Goal: Information Seeking & Learning: Check status

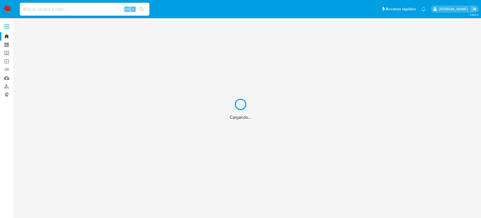
click at [113, 5] on div "Cargando..." at bounding box center [240, 109] width 481 height 218
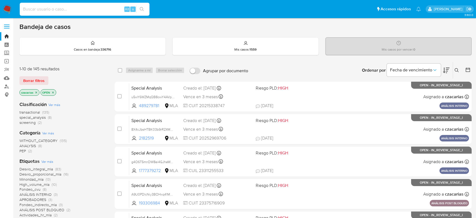
click at [108, 10] on input at bounding box center [85, 9] width 130 height 7
paste input "579555622"
type input "579555622"
click at [144, 9] on button "search-icon" at bounding box center [141, 9] width 11 height 8
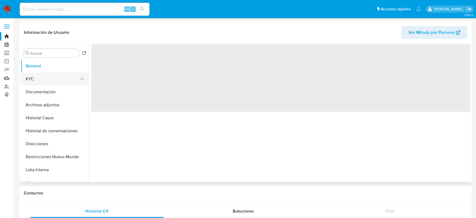
select select "10"
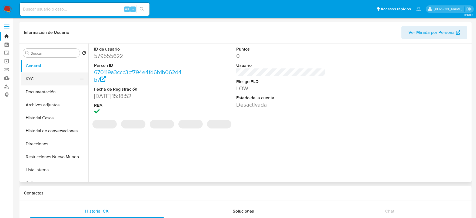
click at [38, 76] on button "KYC" at bounding box center [52, 78] width 63 height 13
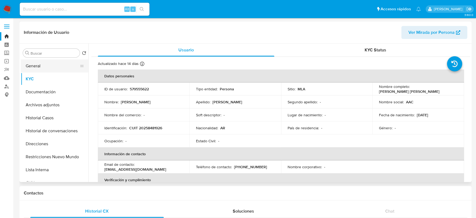
click at [33, 68] on button "General" at bounding box center [52, 65] width 63 height 13
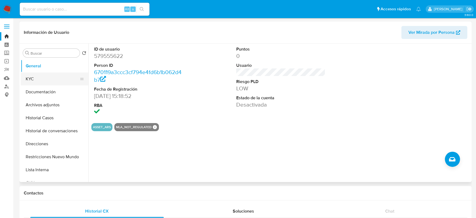
click at [36, 83] on button "KYC" at bounding box center [52, 78] width 63 height 13
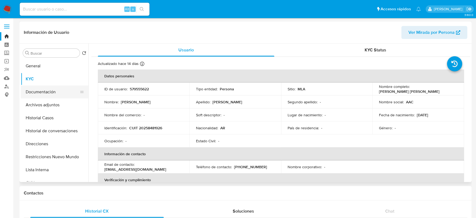
click at [37, 96] on button "Documentación" at bounding box center [52, 91] width 63 height 13
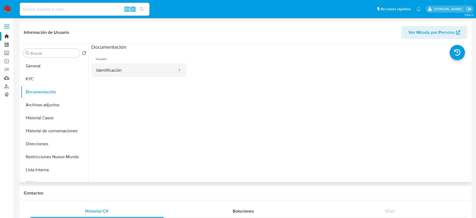
click at [117, 70] on button "Identificación" at bounding box center [134, 70] width 86 height 14
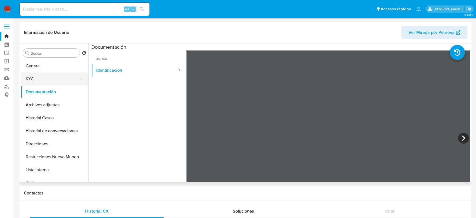
click at [42, 81] on button "KYC" at bounding box center [52, 78] width 63 height 13
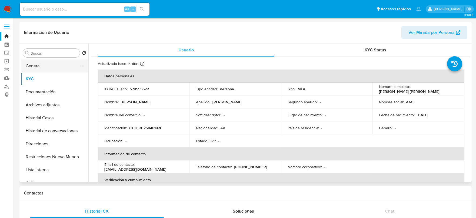
click at [32, 63] on button "General" at bounding box center [52, 65] width 63 height 13
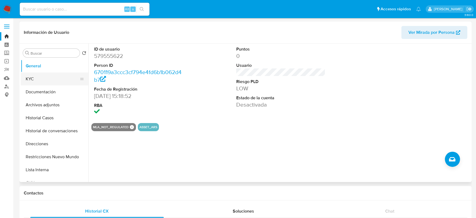
click at [43, 78] on button "KYC" at bounding box center [52, 78] width 63 height 13
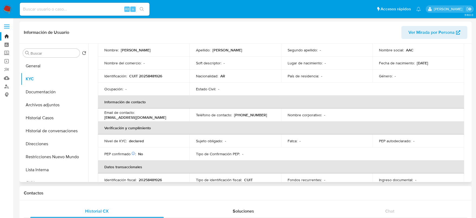
scroll to position [4, 0]
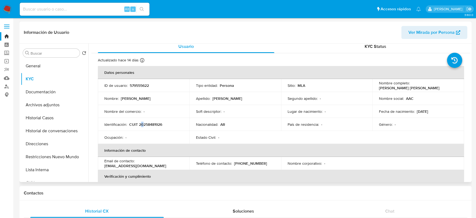
click at [142, 123] on p "CUIT 20258481926" at bounding box center [145, 124] width 33 height 5
click at [142, 122] on p "CUIT 20258481926" at bounding box center [145, 124] width 33 height 5
click at [157, 122] on p "CUIT 20258481926" at bounding box center [145, 124] width 33 height 5
copy p "20258481926"
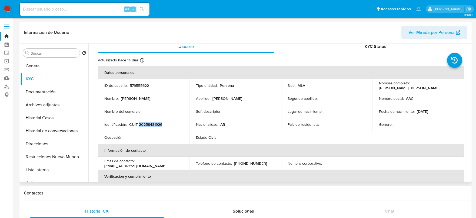
click at [143, 125] on p "CUIT 20258481926" at bounding box center [145, 124] width 33 height 5
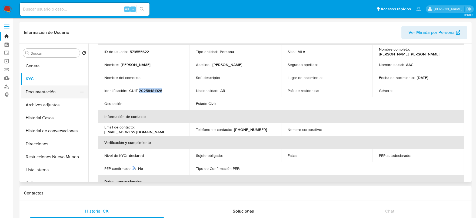
click at [51, 92] on button "Documentación" at bounding box center [52, 91] width 63 height 13
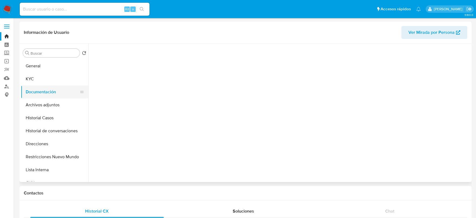
scroll to position [0, 0]
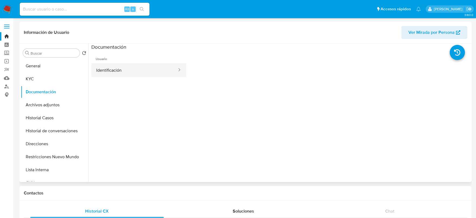
click at [130, 65] on button "Identificación" at bounding box center [134, 70] width 86 height 14
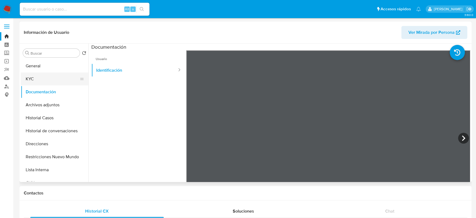
click at [44, 81] on button "KYC" at bounding box center [52, 78] width 63 height 13
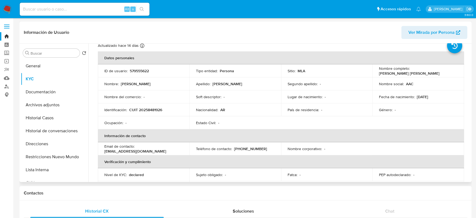
scroll to position [34, 0]
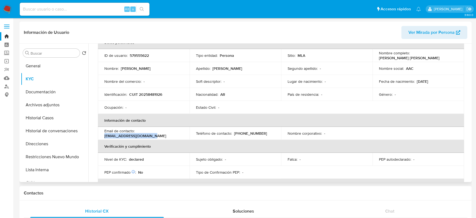
drag, startPoint x: 104, startPoint y: 133, endPoint x: 166, endPoint y: 136, distance: 62.7
click at [166, 136] on td "Email de contacto : aacinsumos1895@gmail.com" at bounding box center [144, 133] width 92 height 13
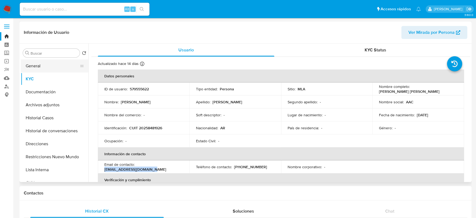
click at [43, 66] on button "General" at bounding box center [52, 65] width 63 height 13
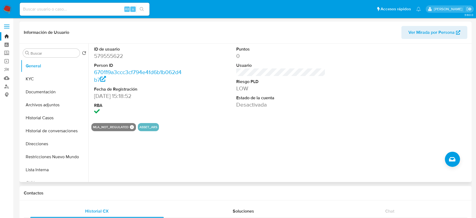
drag, startPoint x: 146, startPoint y: 97, endPoint x: 93, endPoint y: 95, distance: 53.3
click at [93, 95] on div "ID de usuario 579555622 Person ID 670119a3ccc3cf794e4fd6b1b062d4b7 Fecha de Reg…" at bounding box center [138, 81] width 95 height 75
click at [34, 77] on button "KYC" at bounding box center [52, 78] width 63 height 13
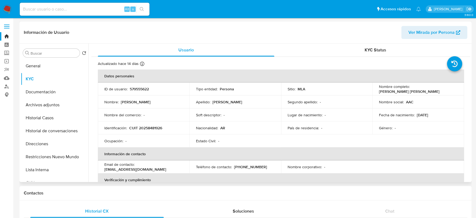
scroll to position [34, 0]
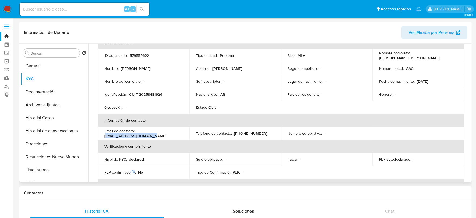
drag, startPoint x: 106, startPoint y: 136, endPoint x: 161, endPoint y: 134, distance: 54.3
click at [161, 134] on div "Email de contacto : aacinsumos1895@gmail.com" at bounding box center [143, 133] width 79 height 10
click at [161, 133] on div "Email de contacto : aacinsumos1895@gmail.com" at bounding box center [143, 133] width 79 height 10
drag, startPoint x: 160, startPoint y: 135, endPoint x: 104, endPoint y: 135, distance: 55.7
click at [104, 135] on div "Email de contacto : aacinsumos1895@gmail.com" at bounding box center [143, 133] width 79 height 10
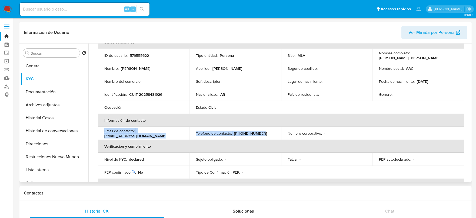
drag, startPoint x: 259, startPoint y: 134, endPoint x: 144, endPoint y: 122, distance: 115.7
click at [144, 122] on table "Datos personales ID de usuario : 579555622 Tipo entidad : Persona Sitio : MLA N…" at bounding box center [281, 133] width 366 height 195
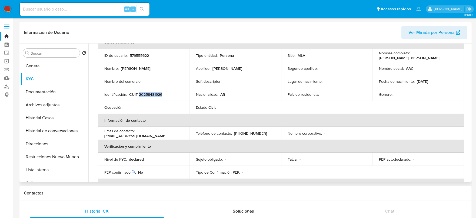
drag, startPoint x: 139, startPoint y: 93, endPoint x: 169, endPoint y: 94, distance: 30.5
click at [169, 94] on div "Identificación : CUIT 20258481926" at bounding box center [143, 94] width 79 height 5
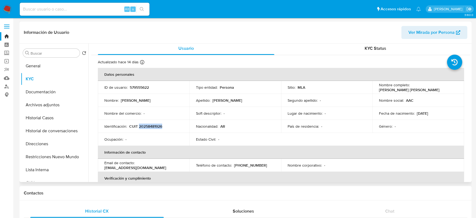
scroll to position [0, 0]
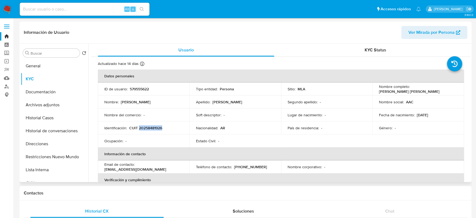
click at [149, 130] on p "CUIT 20258481926" at bounding box center [145, 127] width 33 height 5
click at [149, 129] on p "CUIT 20258481926" at bounding box center [145, 127] width 33 height 5
click at [156, 129] on p "CUIT 20258481926" at bounding box center [145, 127] width 33 height 5
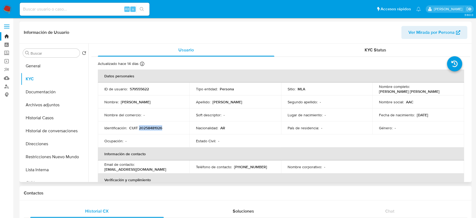
click at [156, 129] on p "CUIT 20258481926" at bounding box center [145, 127] width 33 height 5
click at [91, 12] on input at bounding box center [85, 9] width 130 height 7
click at [58, 93] on button "Documentación" at bounding box center [52, 91] width 63 height 13
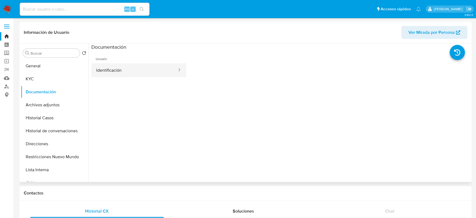
click at [142, 71] on button "Identificación" at bounding box center [134, 70] width 86 height 14
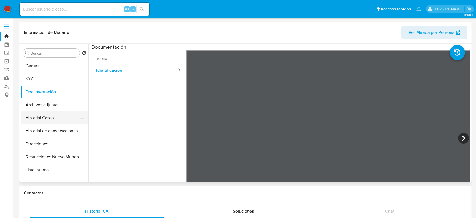
click at [32, 116] on button "Historial Casos" at bounding box center [52, 117] width 63 height 13
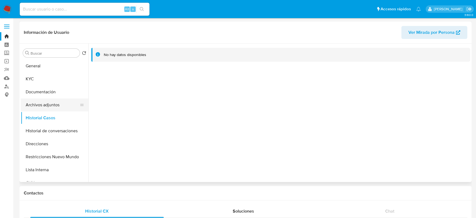
click at [48, 109] on button "Archivos adjuntos" at bounding box center [52, 104] width 63 height 13
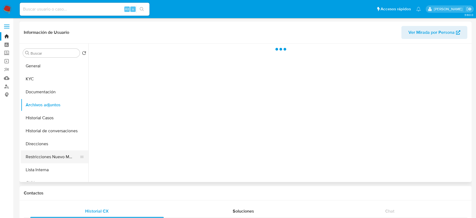
click at [51, 160] on button "Restricciones Nuevo Mundo" at bounding box center [52, 156] width 63 height 13
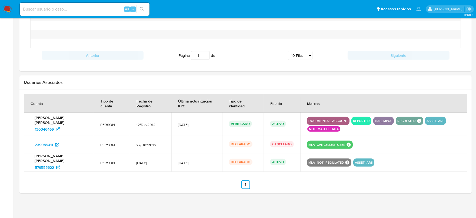
scroll to position [480, 0]
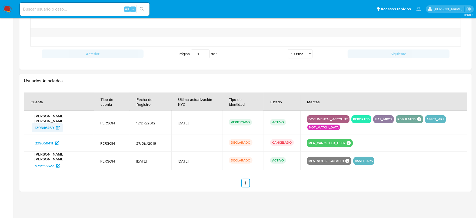
click at [47, 127] on span "130346469" at bounding box center [44, 127] width 19 height 9
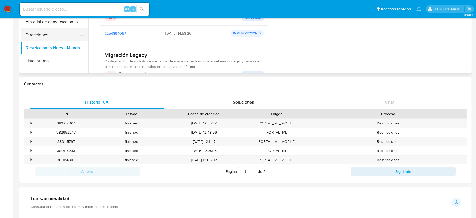
scroll to position [0, 0]
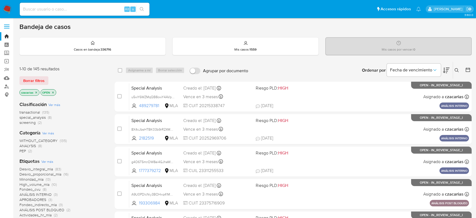
click at [68, 12] on div "Alt s" at bounding box center [85, 9] width 130 height 13
click at [68, 12] on input at bounding box center [85, 9] width 130 height 7
click at [95, 10] on input at bounding box center [85, 9] width 130 height 7
drag, startPoint x: 19, startPoint y: 26, endPoint x: 405, endPoint y: 35, distance: 386.3
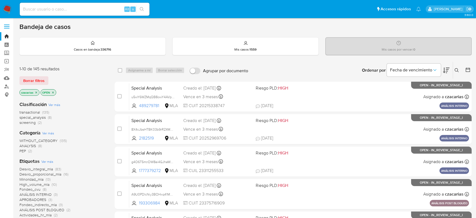
click at [138, 26] on div "Bandeja de casos" at bounding box center [245, 27] width 452 height 8
drag, startPoint x: 22, startPoint y: 25, endPoint x: 456, endPoint y: 48, distance: 434.9
drag, startPoint x: 19, startPoint y: 28, endPoint x: 422, endPoint y: 56, distance: 404.2
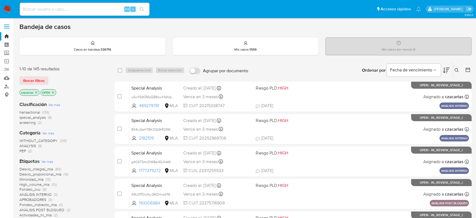
click at [306, 49] on div "Mis casos : 1559" at bounding box center [246, 46] width 146 height 17
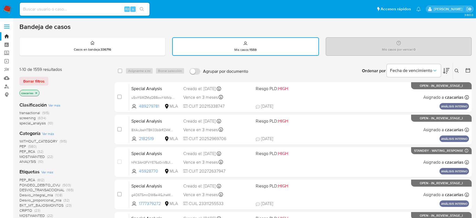
click at [373, 48] on div "Mis casos por vencer : 0" at bounding box center [398, 46] width 145 height 17
click at [212, 12] on ul "Pausado Ver notificaciones Alt s Accesos rápidos Presiona las siguientes teclas…" at bounding box center [220, 9] width 406 height 14
click at [8, 86] on link "Buscador de personas" at bounding box center [32, 86] width 64 height 8
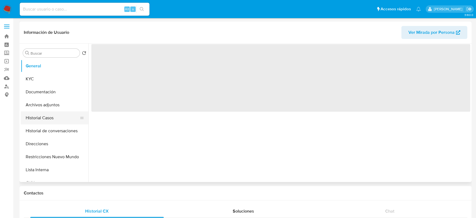
click at [53, 116] on button "Historial Casos" at bounding box center [52, 117] width 63 height 13
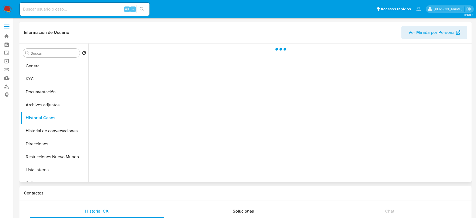
select select "10"
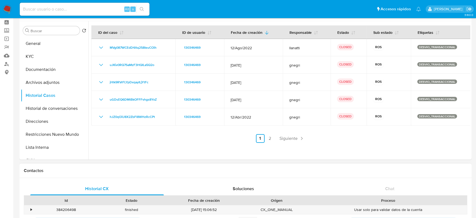
scroll to position [34, 0]
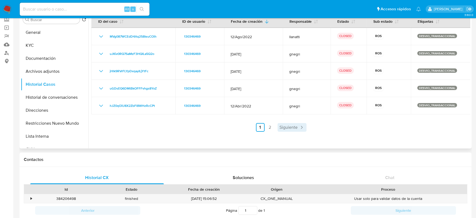
click at [283, 131] on link "Siguiente" at bounding box center [292, 127] width 29 height 9
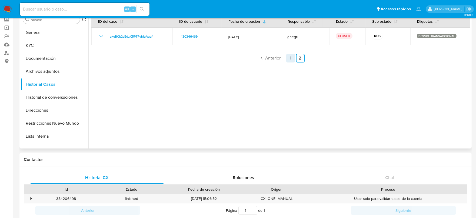
click at [287, 60] on link "1" at bounding box center [290, 58] width 9 height 9
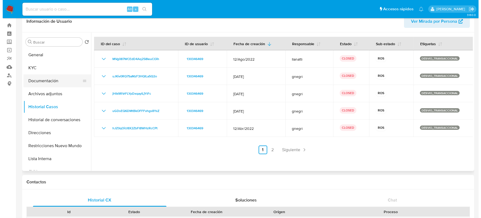
scroll to position [0, 0]
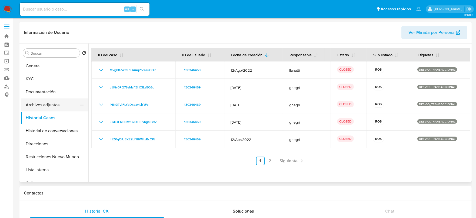
click at [52, 101] on button "Archivos adjuntos" at bounding box center [52, 104] width 63 height 13
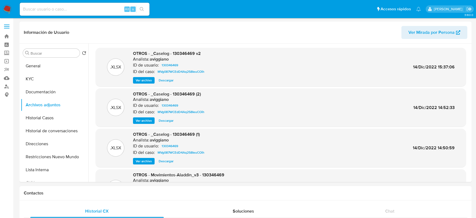
click at [141, 79] on span "Ver archivo" at bounding box center [144, 80] width 16 height 5
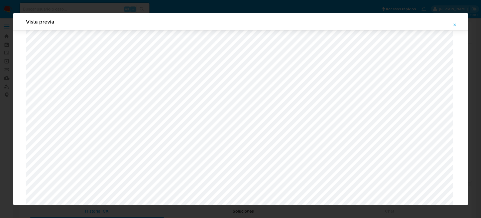
scroll to position [293, 0]
click at [453, 25] on icon "Attachment preview" at bounding box center [454, 25] width 4 height 4
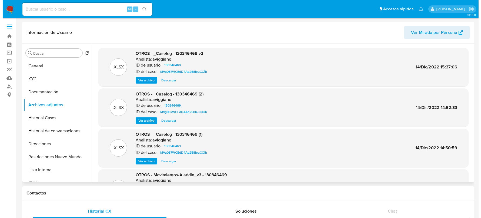
scroll to position [34, 0]
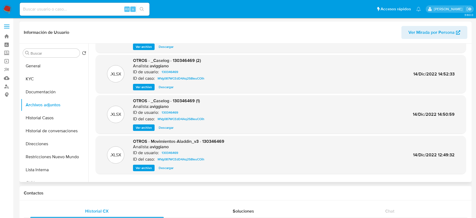
click at [146, 84] on span "Ver archivo" at bounding box center [144, 86] width 16 height 5
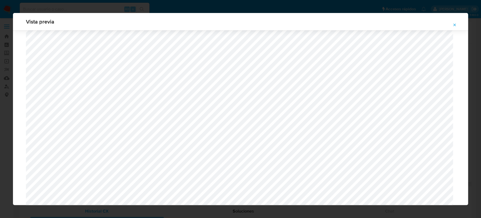
scroll to position [192, 0]
click at [453, 25] on icon "Attachment preview" at bounding box center [454, 25] width 4 height 4
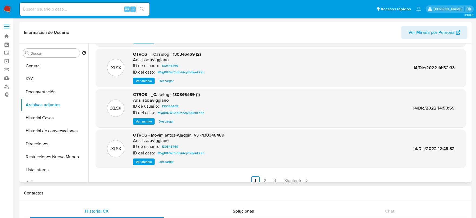
scroll to position [45, 0]
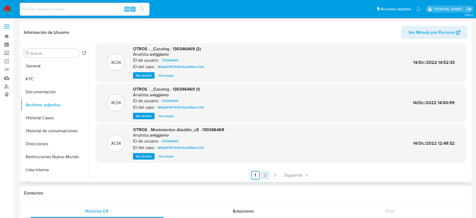
click at [267, 177] on link "2" at bounding box center [265, 175] width 9 height 9
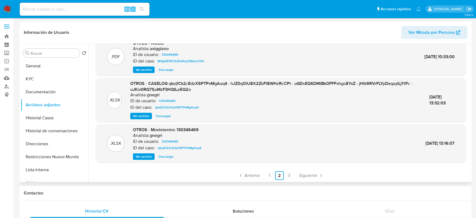
scroll to position [51, 0]
click at [143, 118] on span "Ver archivo" at bounding box center [141, 115] width 16 height 5
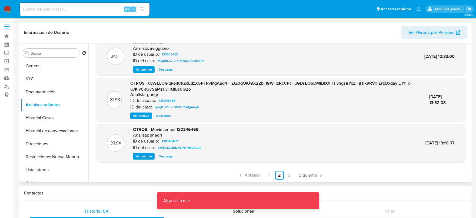
click at [144, 116] on span "Ver archivo" at bounding box center [141, 115] width 16 height 5
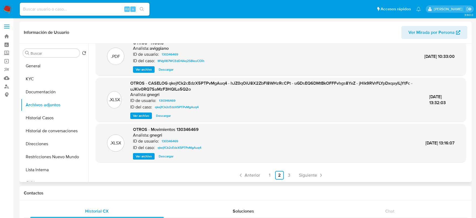
click at [166, 117] on span "Descargar" at bounding box center [163, 115] width 15 height 5
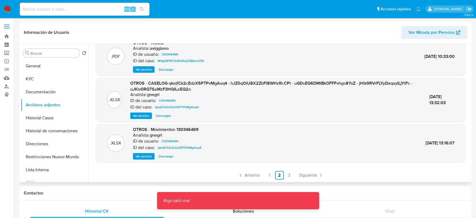
click at [251, 83] on span "OTROS - CASELOG qkejfCk2cEdzX5PTPvMgAuq4 - hJZ0qOiU8X2ZbFl8WHzRcCPt - uGDsEQ6DM…" at bounding box center [271, 86] width 282 height 12
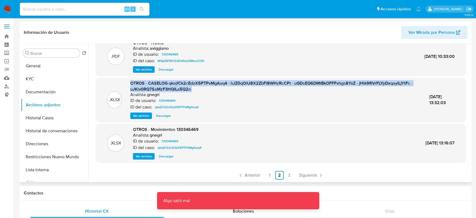
click at [251, 83] on span "OTROS - CASELOG qkejfCk2cEdzX5PTPvMgAuq4 - hJZ0qOiU8X2ZbFl8WHzRcCPt - uGDsEQ6DM…" at bounding box center [271, 86] width 282 height 12
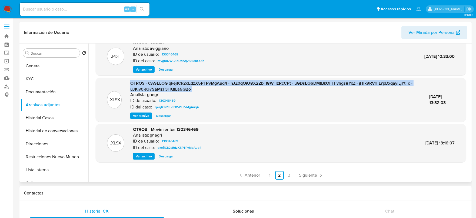
drag, startPoint x: 164, startPoint y: 156, endPoint x: 252, endPoint y: 158, distance: 88.4
click at [165, 157] on span "Descargar" at bounding box center [166, 155] width 15 height 5
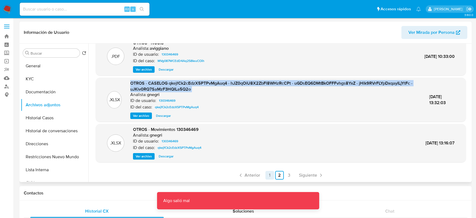
click at [268, 171] on link "1" at bounding box center [269, 175] width 9 height 9
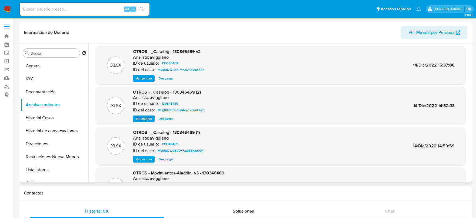
scroll to position [0, 0]
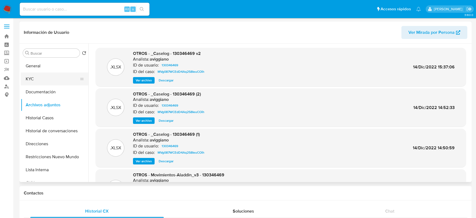
click at [33, 77] on button "KYC" at bounding box center [52, 78] width 63 height 13
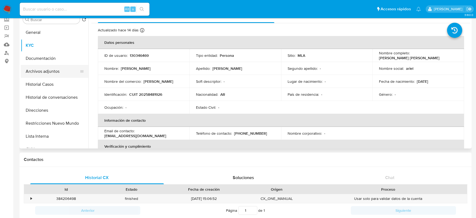
click at [48, 72] on button "Archivos adjuntos" at bounding box center [52, 71] width 63 height 13
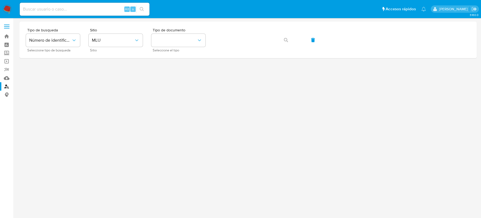
click at [7, 8] on img at bounding box center [7, 9] width 9 height 9
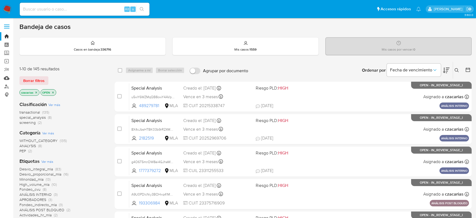
click at [9, 79] on link "Mulan" at bounding box center [32, 78] width 64 height 8
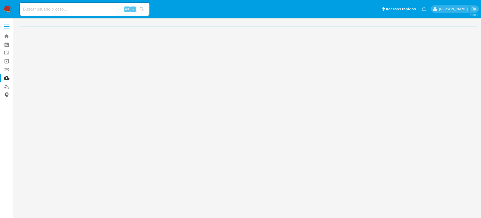
click at [7, 94] on link "Consolidado" at bounding box center [32, 95] width 64 height 8
click at [5, 86] on div "Cargando modulo de reportes" at bounding box center [240, 109] width 481 height 218
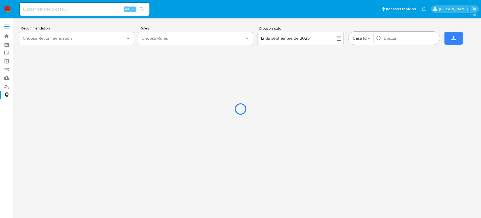
click at [7, 89] on div at bounding box center [240, 109] width 481 height 218
click at [6, 88] on div at bounding box center [240, 109] width 481 height 218
click at [6, 85] on div at bounding box center [240, 109] width 481 height 218
click at [7, 86] on div at bounding box center [240, 109] width 481 height 218
click at [6, 85] on div at bounding box center [240, 109] width 481 height 218
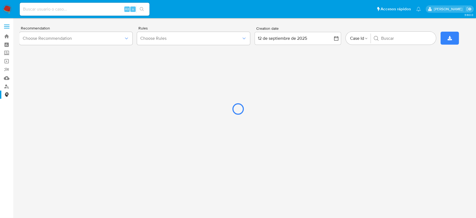
click at [6, 11] on img at bounding box center [7, 9] width 9 height 9
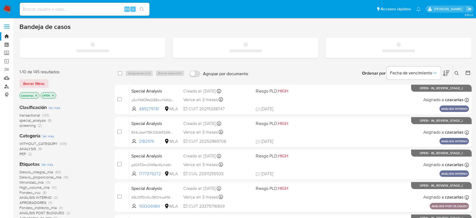
click at [6, 85] on link "Buscador de personas" at bounding box center [32, 86] width 64 height 8
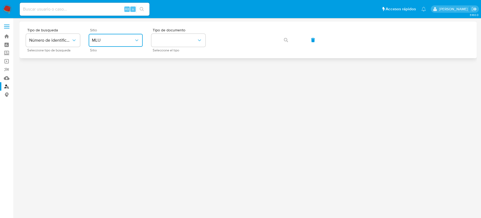
click at [126, 35] on button "MLU" at bounding box center [116, 40] width 54 height 13
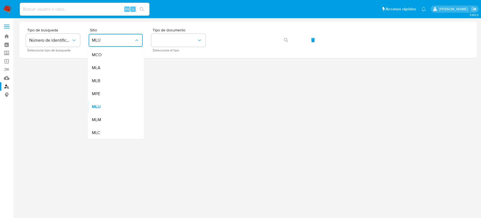
click at [126, 63] on div "MLA" at bounding box center [114, 67] width 44 height 13
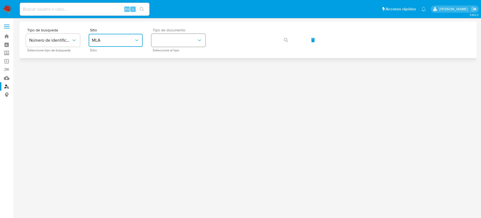
drag, startPoint x: 184, startPoint y: 38, endPoint x: 186, endPoint y: 45, distance: 6.5
click at [184, 38] on button "identificationType" at bounding box center [178, 40] width 54 height 13
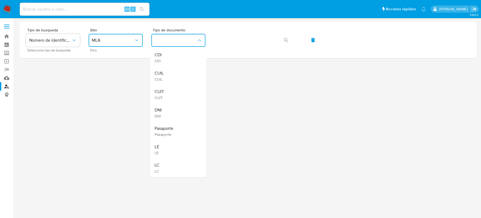
drag, startPoint x: 173, startPoint y: 99, endPoint x: 208, endPoint y: 69, distance: 45.8
click at [174, 99] on div "CUIT CUIT" at bounding box center [177, 94] width 44 height 18
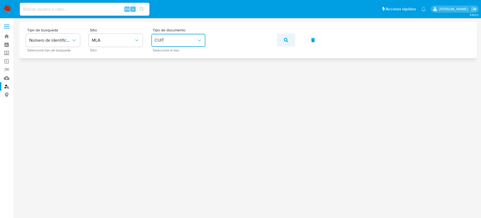
click at [289, 38] on button "button" at bounding box center [286, 40] width 18 height 13
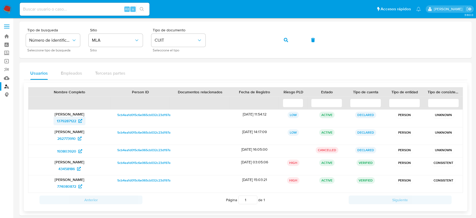
click at [73, 120] on span "1379287122" at bounding box center [66, 120] width 19 height 9
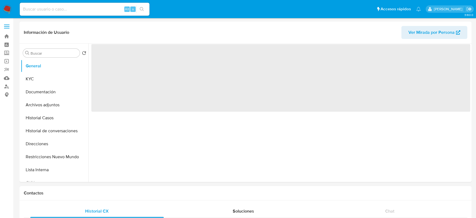
select select "10"
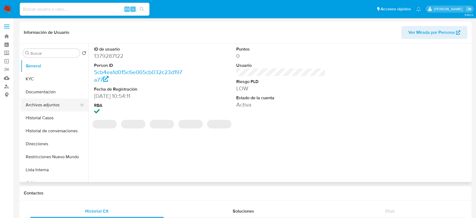
click at [34, 109] on button "Archivos adjuntos" at bounding box center [52, 104] width 63 height 13
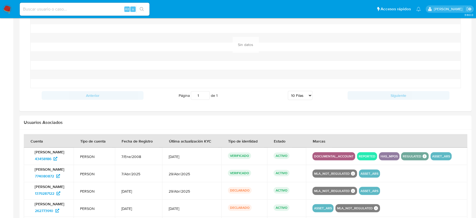
scroll to position [503, 0]
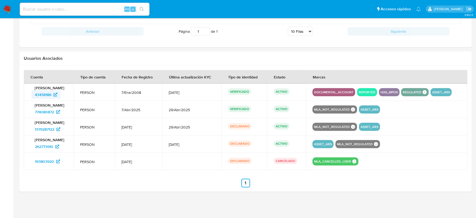
click at [46, 92] on span "43458186" at bounding box center [43, 94] width 16 height 9
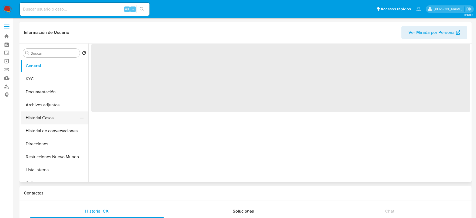
click at [37, 120] on button "Historial Casos" at bounding box center [52, 117] width 63 height 13
select select "10"
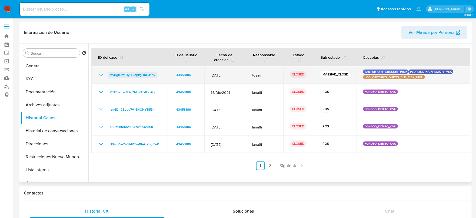
click at [130, 76] on span "MvBgrQMSJyiY2npkgHnCX1py" at bounding box center [132, 75] width 45 height 6
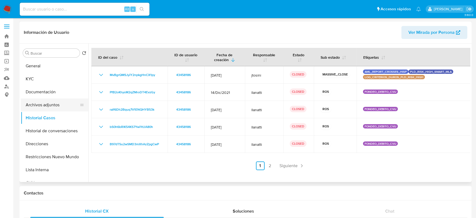
click at [52, 104] on button "Archivos adjuntos" at bounding box center [52, 104] width 63 height 13
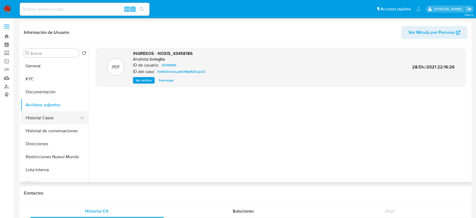
click at [50, 118] on button "Historial Casos" at bounding box center [52, 117] width 63 height 13
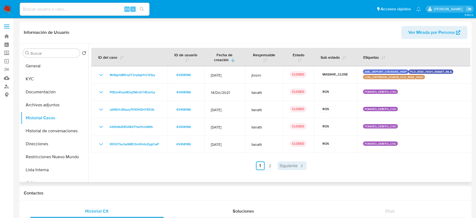
click at [283, 167] on span "Siguiente" at bounding box center [289, 165] width 18 height 4
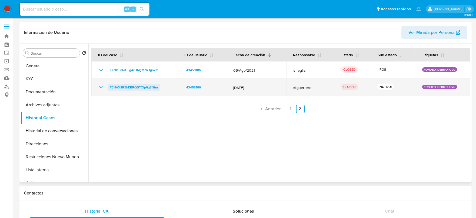
click at [113, 85] on span "TENAXSR3hERRQBTQIp6g8Nfm" at bounding box center [134, 87] width 48 height 6
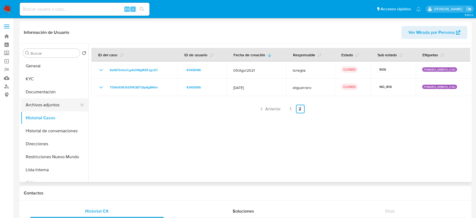
click at [37, 103] on button "Archivos adjuntos" at bounding box center [52, 104] width 63 height 13
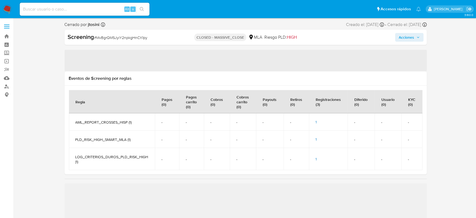
select select "10"
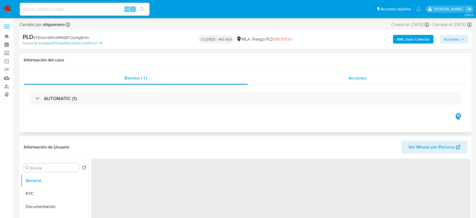
click at [370, 79] on div "Acciones" at bounding box center [357, 78] width 219 height 13
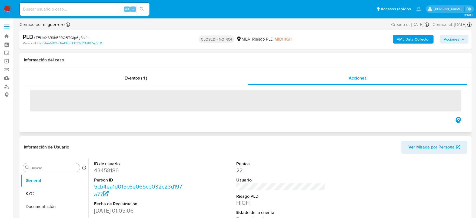
select select "10"
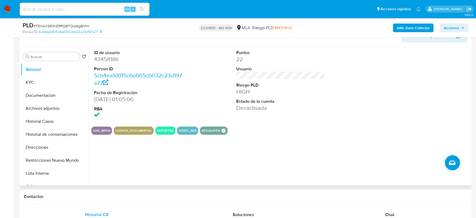
scroll to position [135, 0]
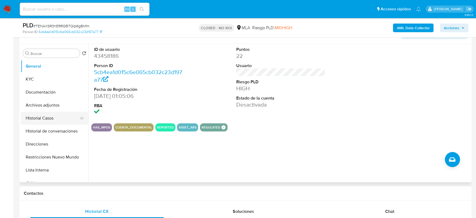
click at [46, 120] on button "Historial Casos" at bounding box center [52, 118] width 63 height 13
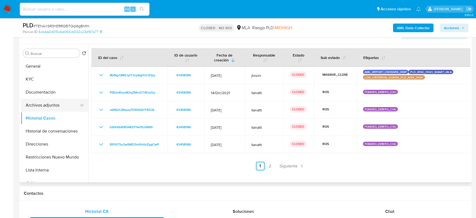
click at [52, 104] on button "Archivos adjuntos" at bounding box center [52, 105] width 63 height 13
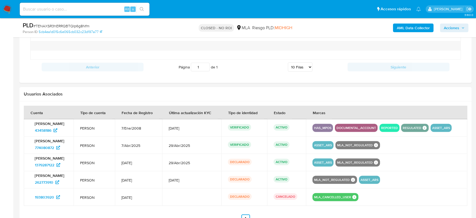
scroll to position [638, 0]
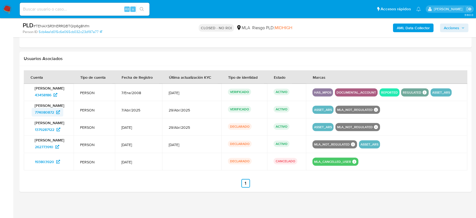
click at [49, 110] on span "774080872" at bounding box center [44, 112] width 19 height 9
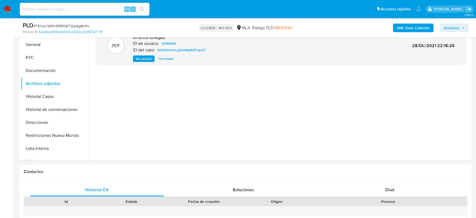
scroll to position [97, 0]
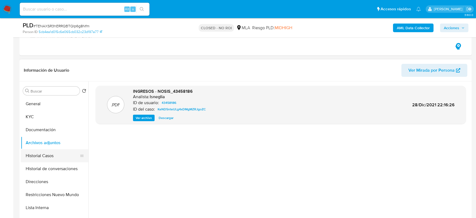
click at [41, 157] on button "Historial Casos" at bounding box center [52, 155] width 63 height 13
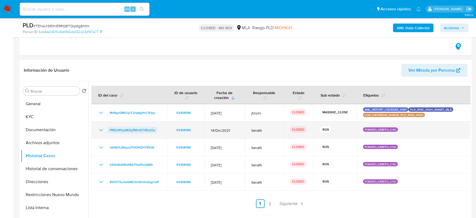
click at [131, 129] on span "PfB2oKhysM2qZMroDT4EvzGy" at bounding box center [132, 130] width 45 height 6
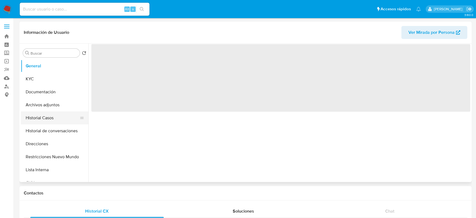
click at [39, 117] on button "Historial Casos" at bounding box center [52, 117] width 63 height 13
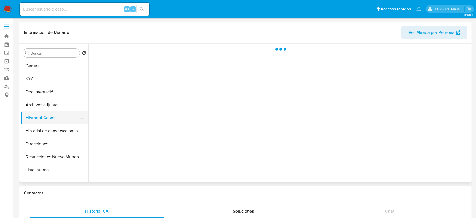
select select "10"
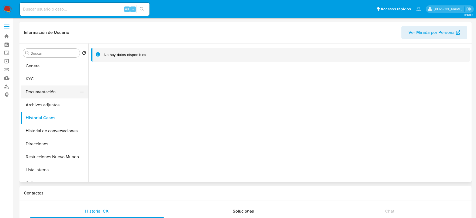
click at [39, 98] on button "Documentación" at bounding box center [52, 91] width 63 height 13
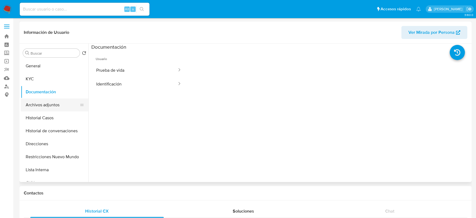
click at [38, 103] on button "Archivos adjuntos" at bounding box center [52, 104] width 63 height 13
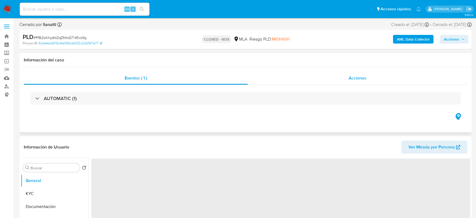
click at [370, 74] on div "Acciones" at bounding box center [357, 78] width 219 height 13
select select "10"
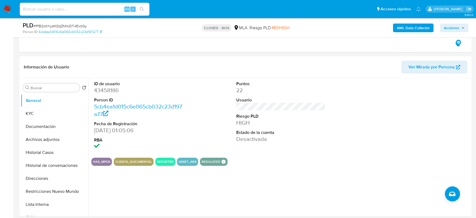
scroll to position [101, 0]
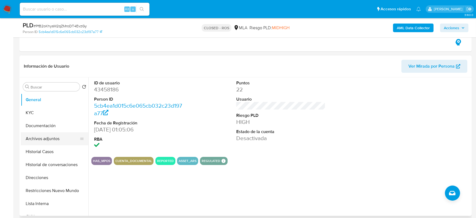
click at [43, 143] on button "Archivos adjuntos" at bounding box center [52, 138] width 63 height 13
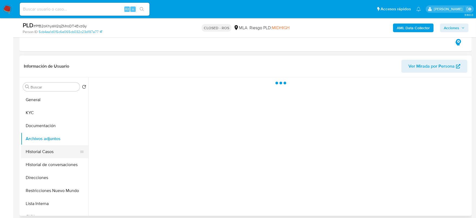
click at [47, 152] on button "Historial Casos" at bounding box center [52, 151] width 63 height 13
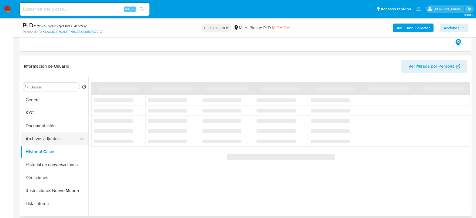
click at [55, 134] on button "Archivos adjuntos" at bounding box center [52, 138] width 63 height 13
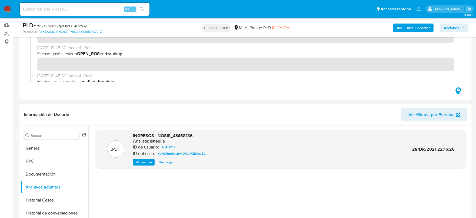
scroll to position [135, 0]
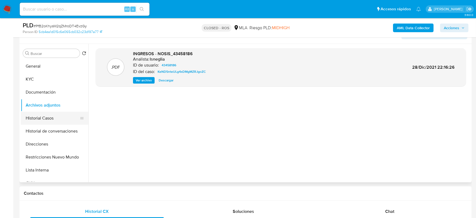
click at [55, 119] on button "Historial Casos" at bounding box center [52, 118] width 63 height 13
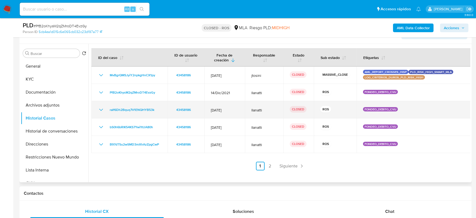
scroll to position [169, 0]
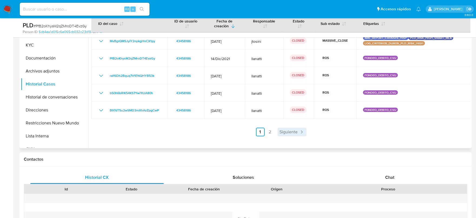
click at [292, 131] on span "Siguiente" at bounding box center [289, 132] width 18 height 4
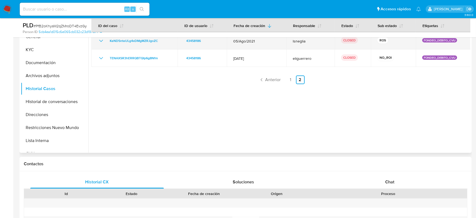
scroll to position [101, 0]
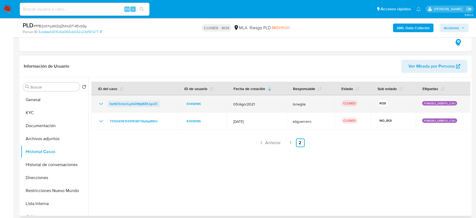
click at [121, 102] on span "KeND5nteULg4xDMgMZRJgoZC" at bounding box center [134, 104] width 48 height 6
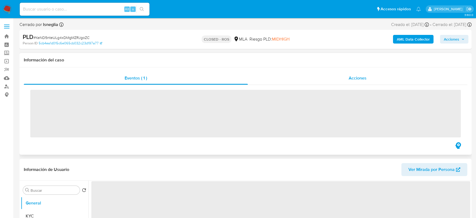
click at [366, 79] on span "Acciones" at bounding box center [358, 78] width 18 height 6
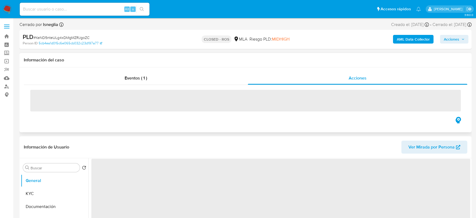
select select "10"
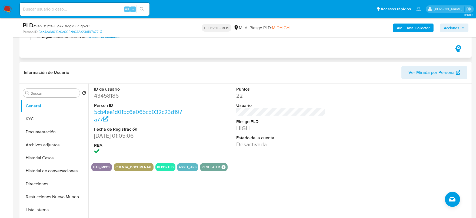
scroll to position [101, 0]
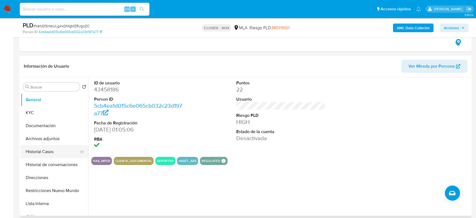
click at [45, 152] on button "Historial Casos" at bounding box center [52, 151] width 63 height 13
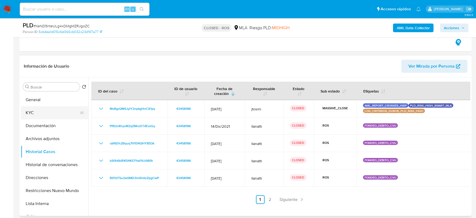
click at [32, 113] on button "KYC" at bounding box center [52, 112] width 63 height 13
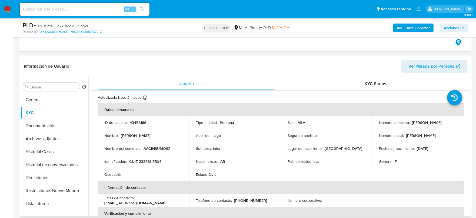
click at [157, 161] on p "CUIT 23338115504" at bounding box center [145, 161] width 32 height 5
copy p "23338115504"
